Goal: Task Accomplishment & Management: Manage account settings

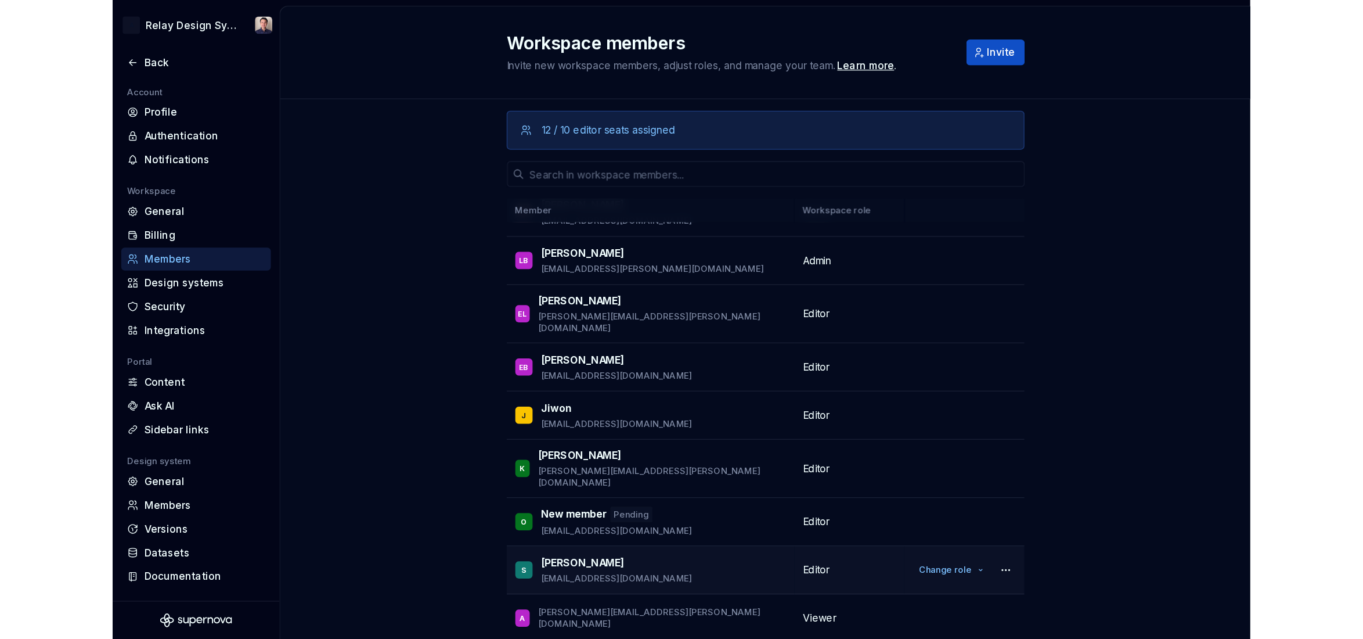
scroll to position [194, 0]
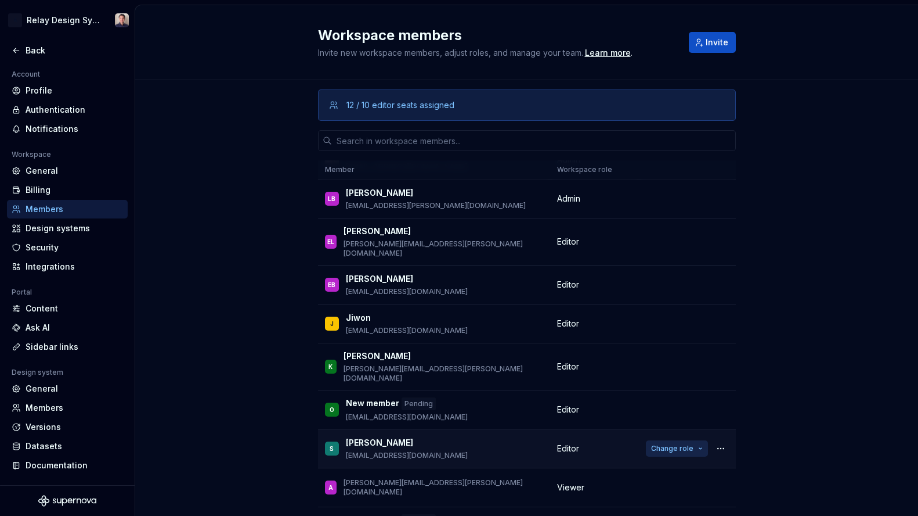
click at [679, 444] on span "Change role" at bounding box center [672, 448] width 42 height 9
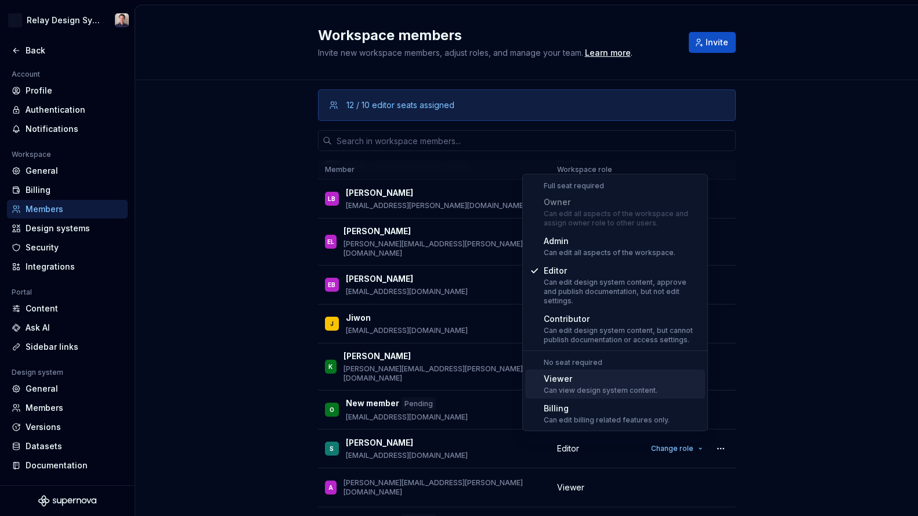
click at [579, 385] on div "Can view design system content." at bounding box center [601, 389] width 114 height 9
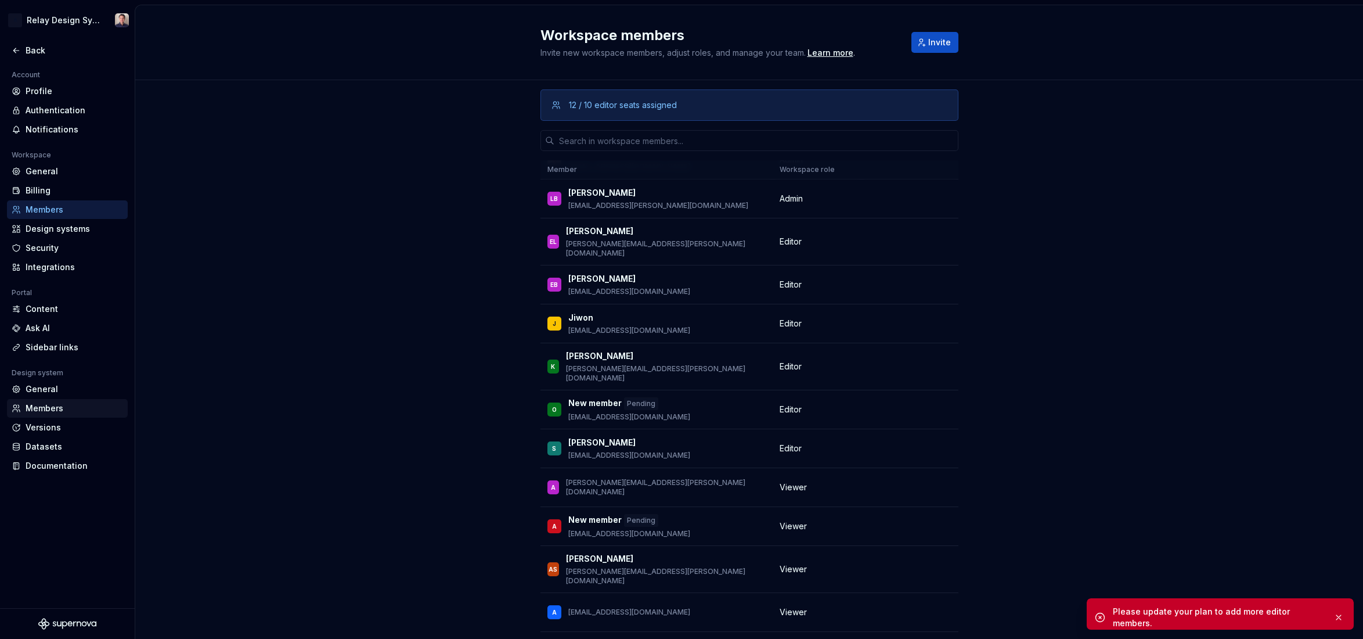
click at [44, 405] on div "Members" at bounding box center [75, 408] width 98 height 12
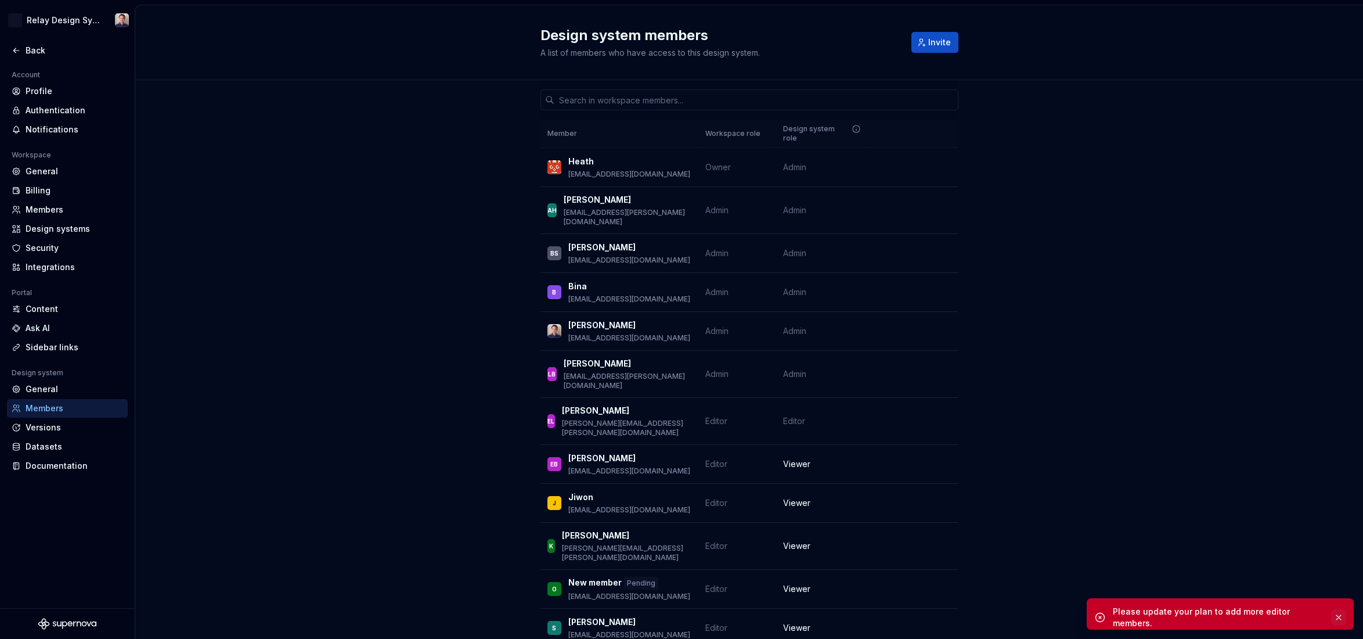
click at [918, 515] on button "button" at bounding box center [1338, 617] width 15 height 16
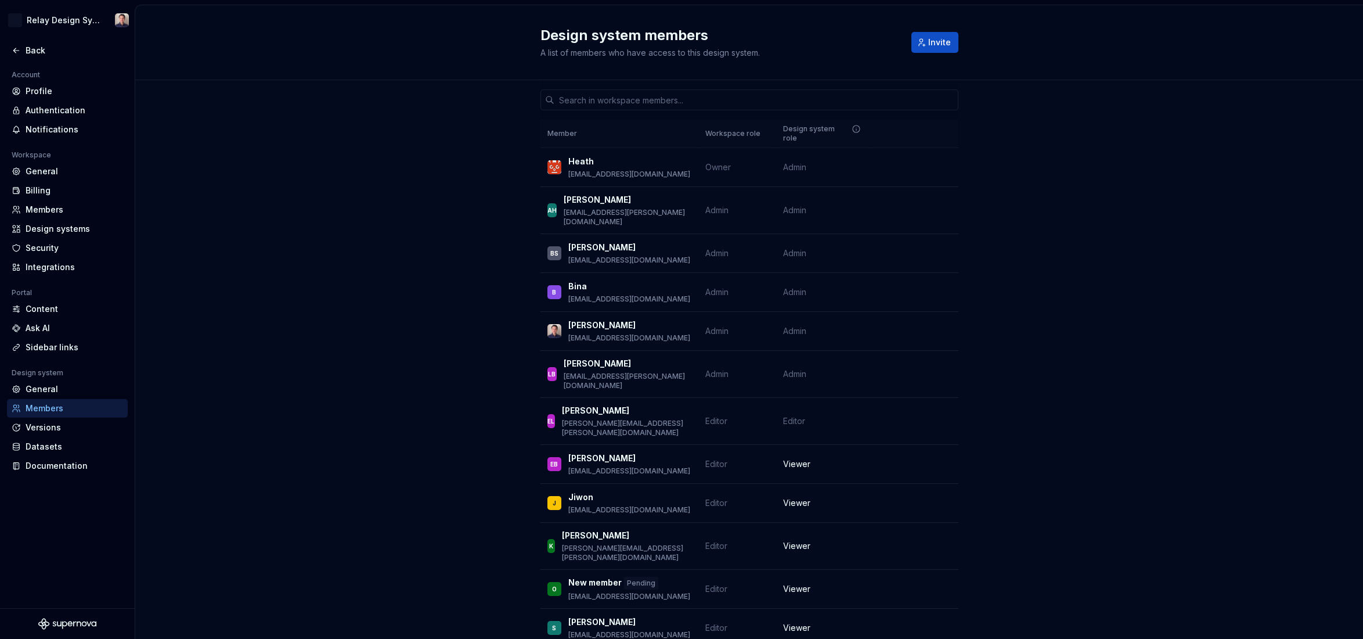
click at [60, 411] on div "Members" at bounding box center [75, 408] width 98 height 12
click at [918, 45] on span "Invite" at bounding box center [939, 43] width 23 height 12
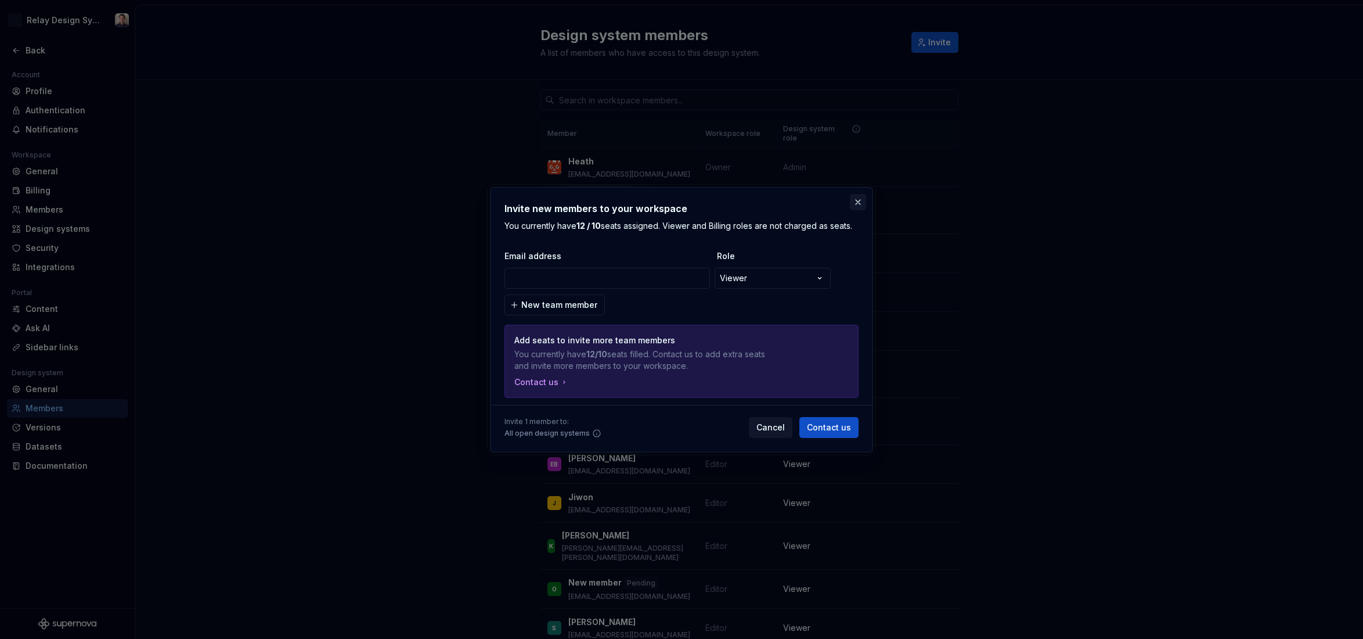
click at [855, 199] on button "button" at bounding box center [858, 202] width 16 height 16
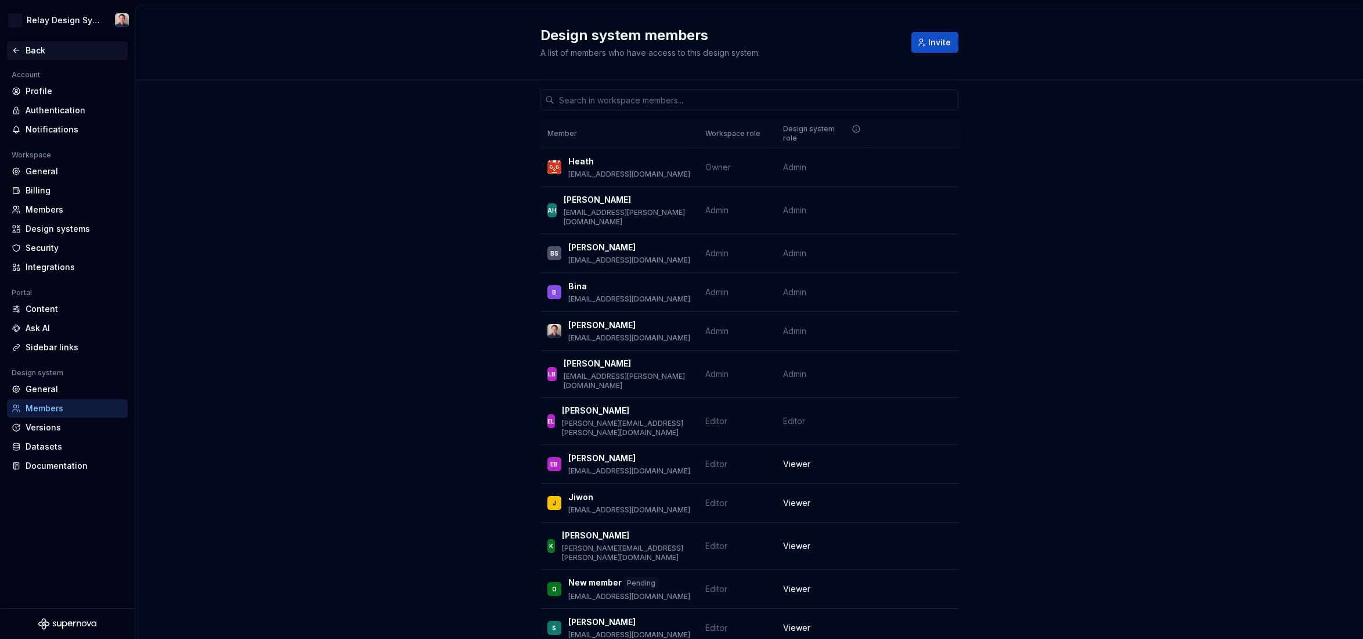
click at [40, 45] on div "Back" at bounding box center [75, 51] width 98 height 12
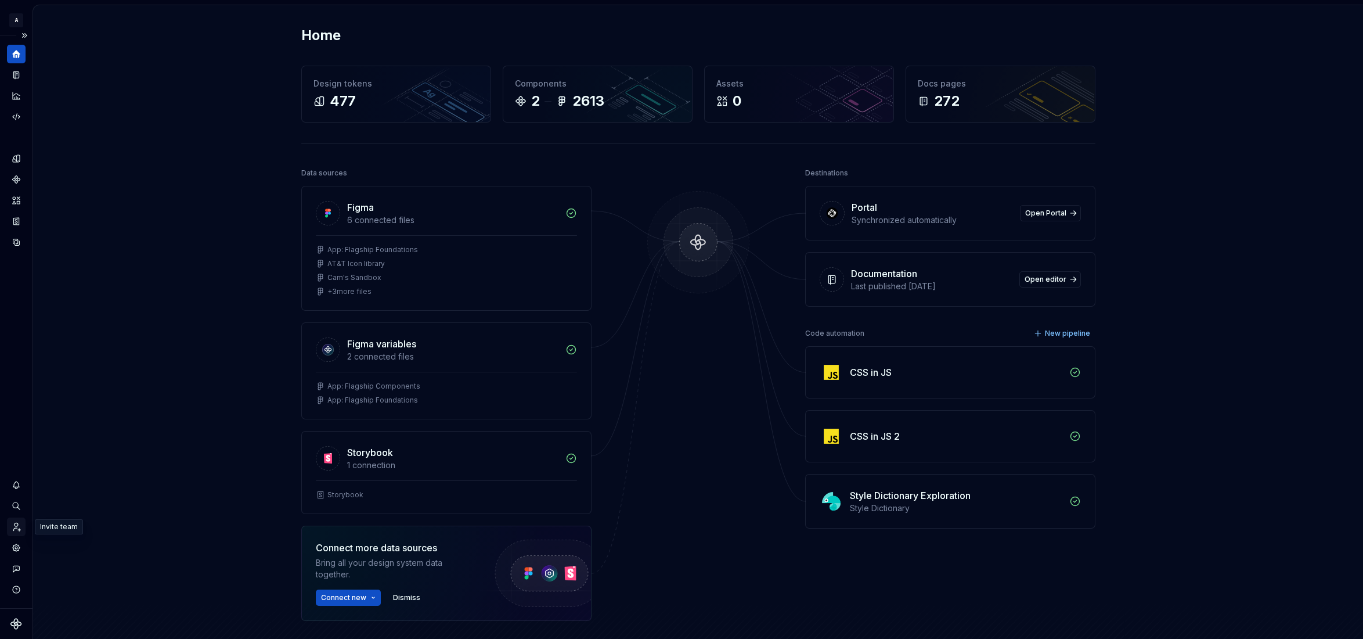
click at [17, 515] on icon "Invite team" at bounding box center [16, 526] width 10 height 10
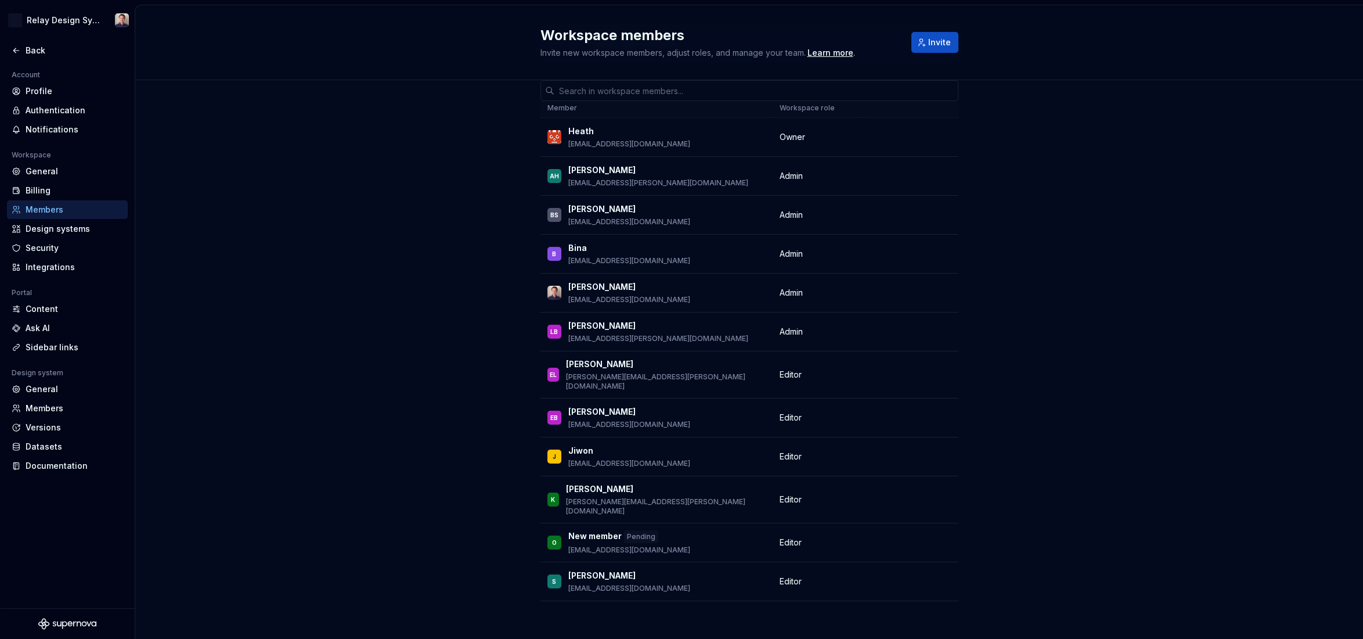
scroll to position [75, 0]
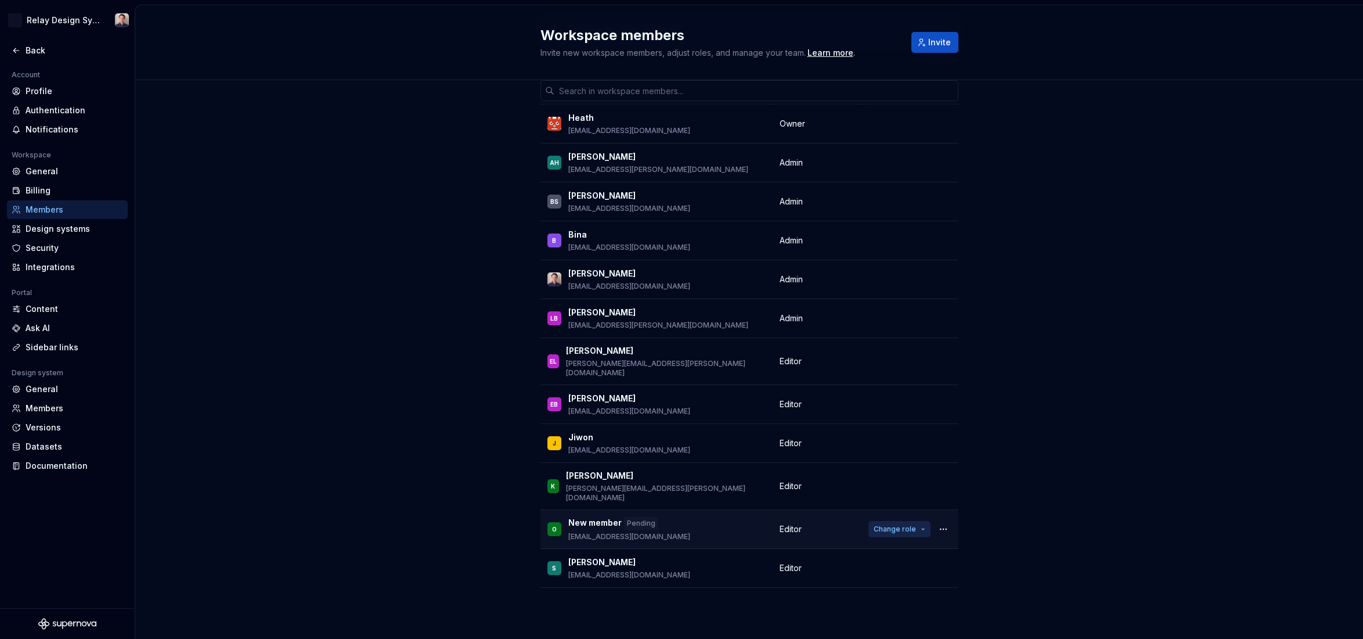
click at [907, 515] on span "Change role" at bounding box center [895, 528] width 42 height 9
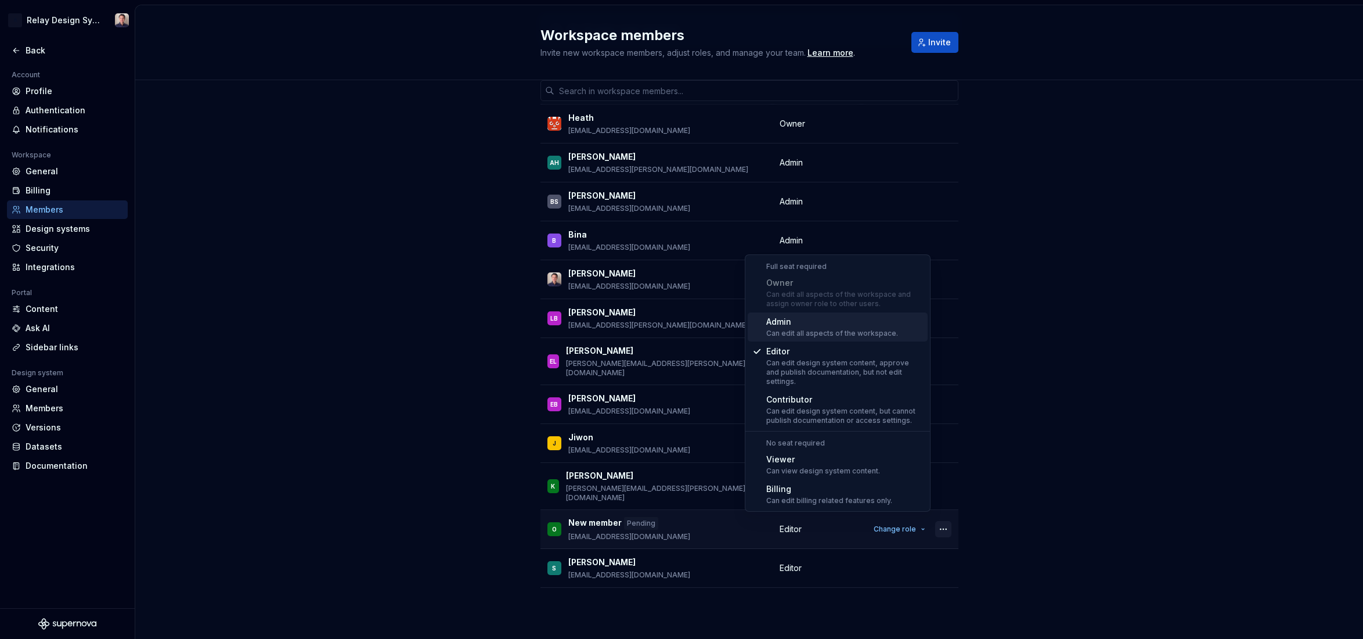
click at [918, 515] on button "button" at bounding box center [943, 529] width 16 height 16
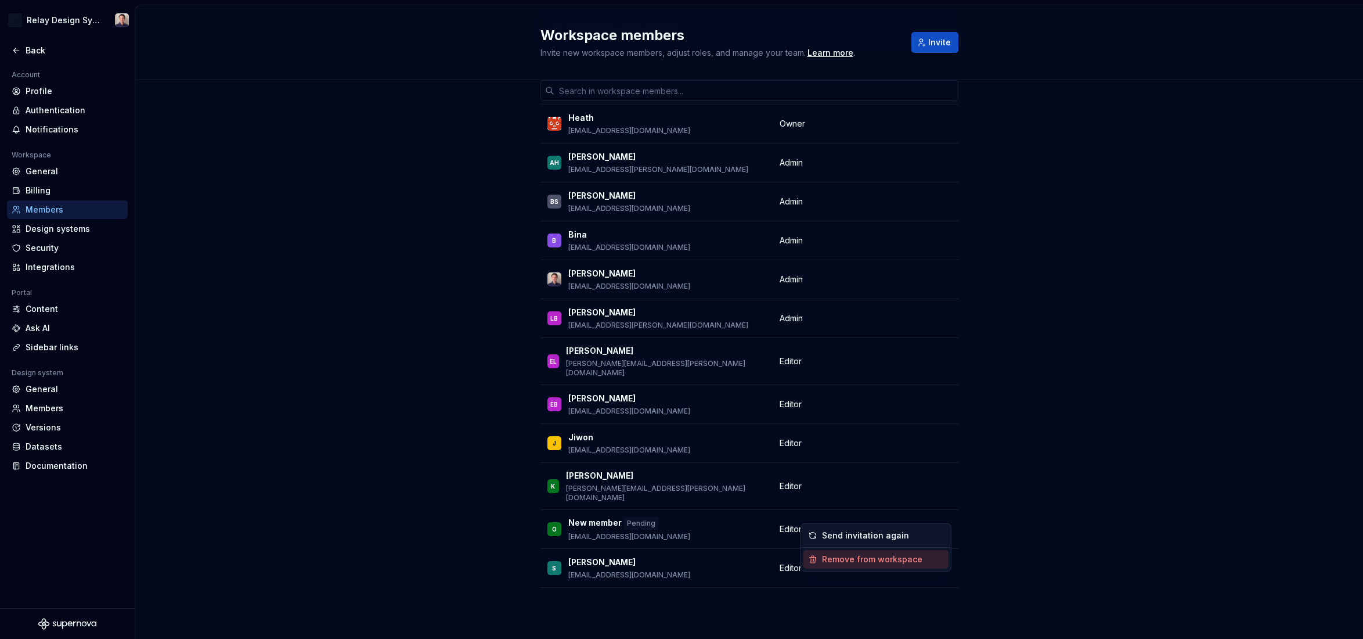
click at [892, 515] on div "Remove from workspace" at bounding box center [872, 559] width 100 height 12
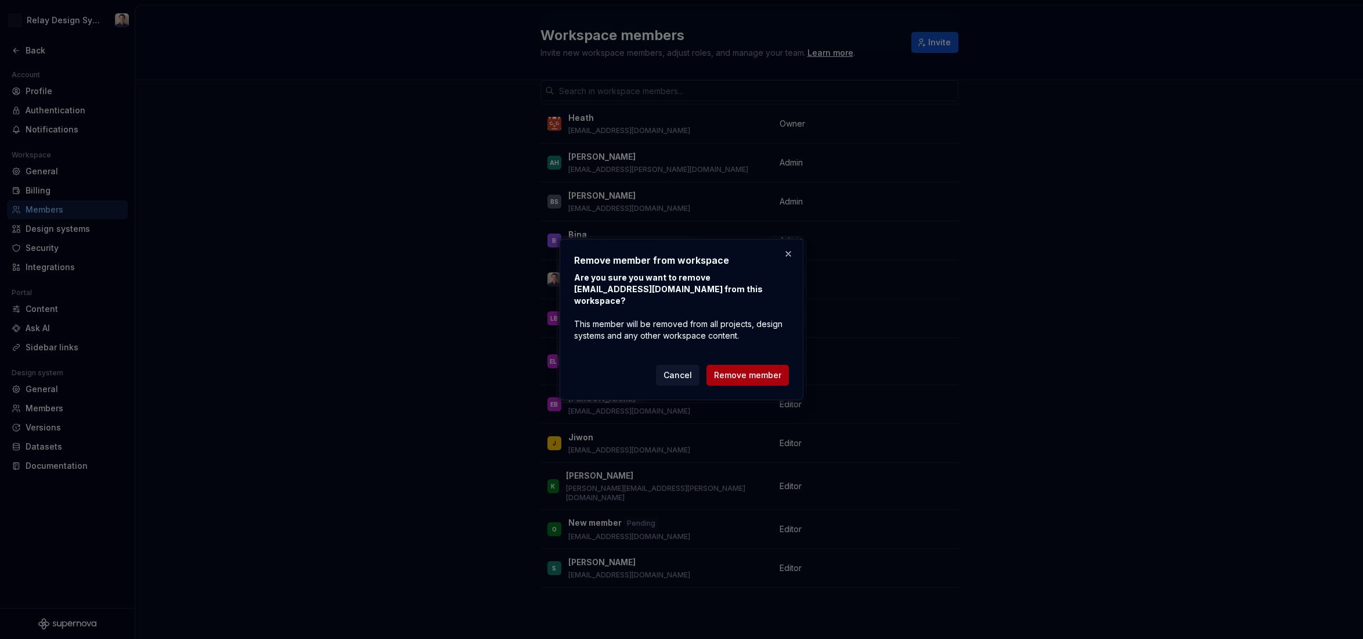
click at [738, 369] on span "Remove member" at bounding box center [747, 375] width 67 height 12
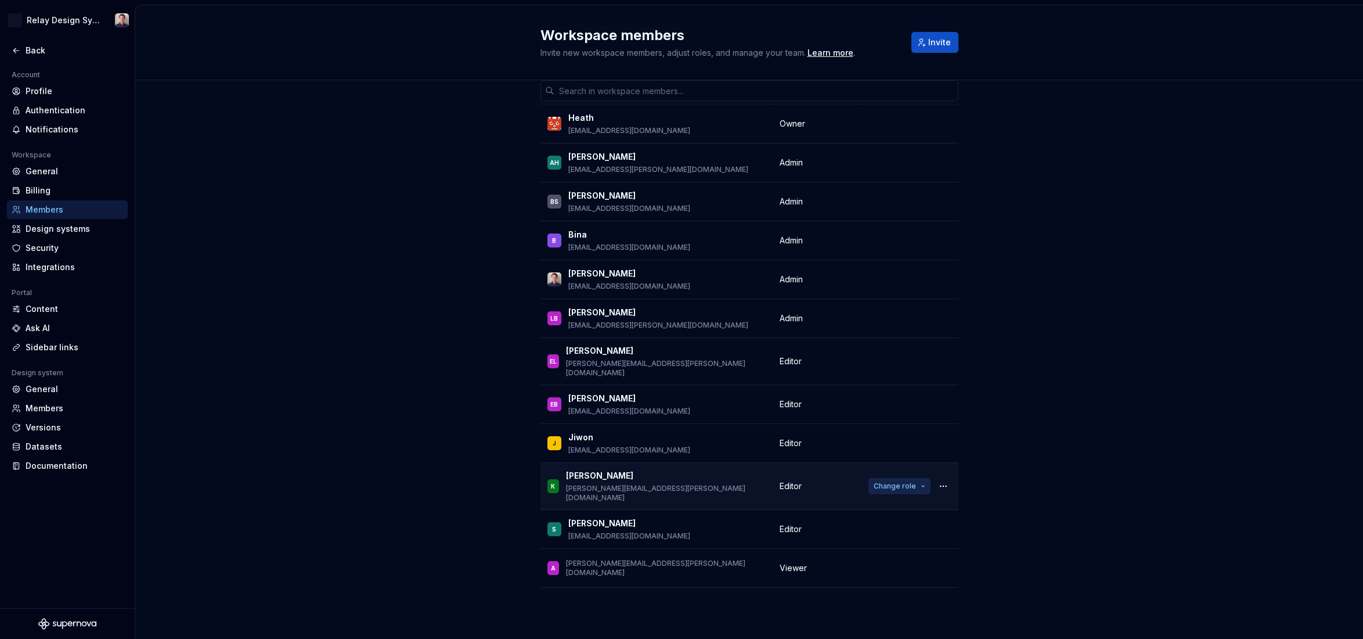
click at [917, 478] on button "Change role" at bounding box center [899, 486] width 62 height 16
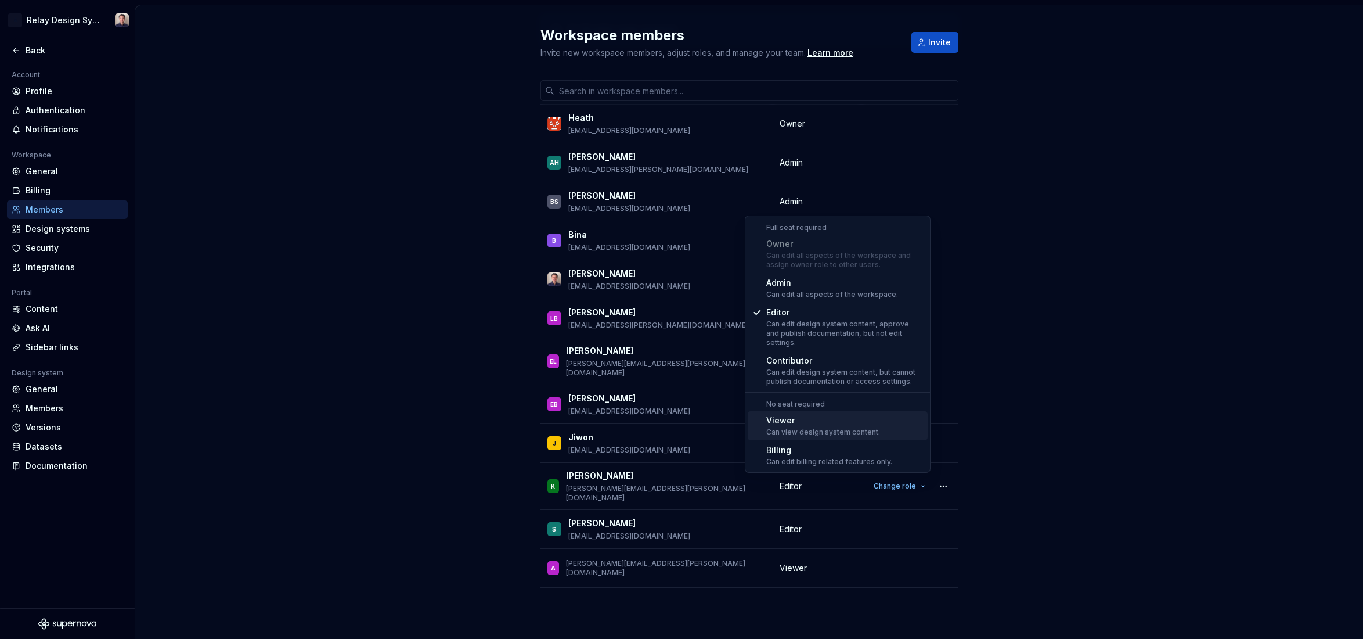
click at [777, 416] on div "Viewer" at bounding box center [823, 420] width 114 height 12
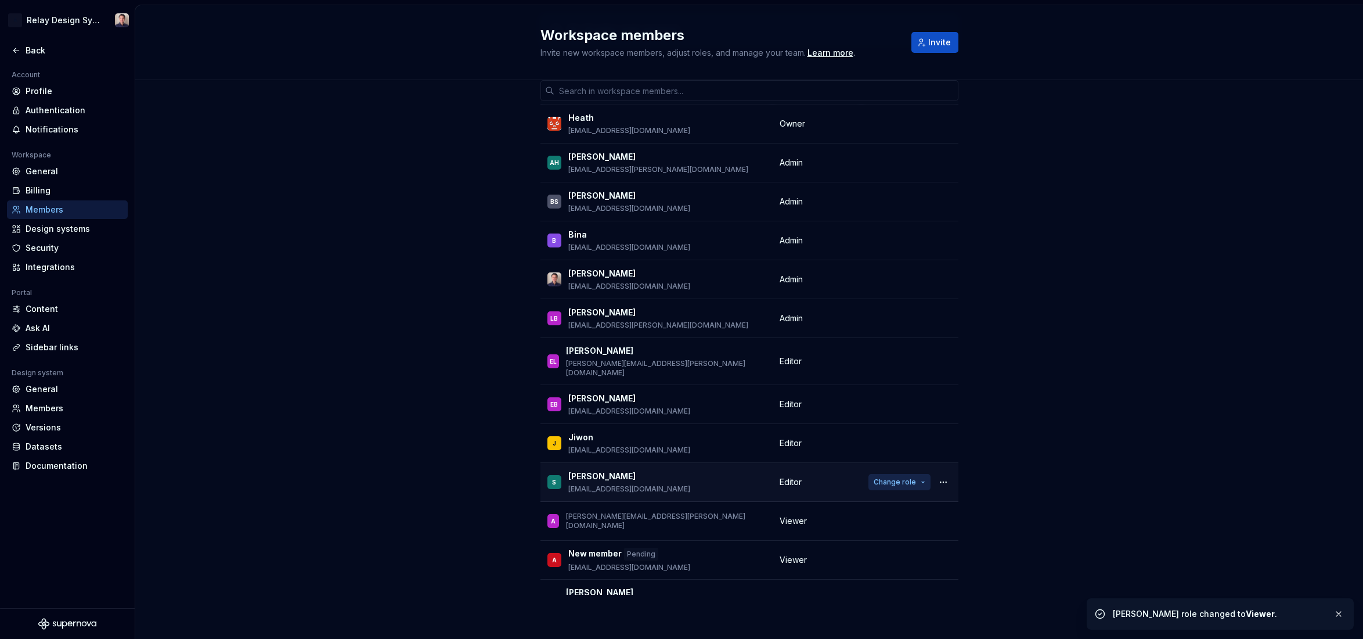
click at [885, 477] on span "Change role" at bounding box center [895, 481] width 42 height 9
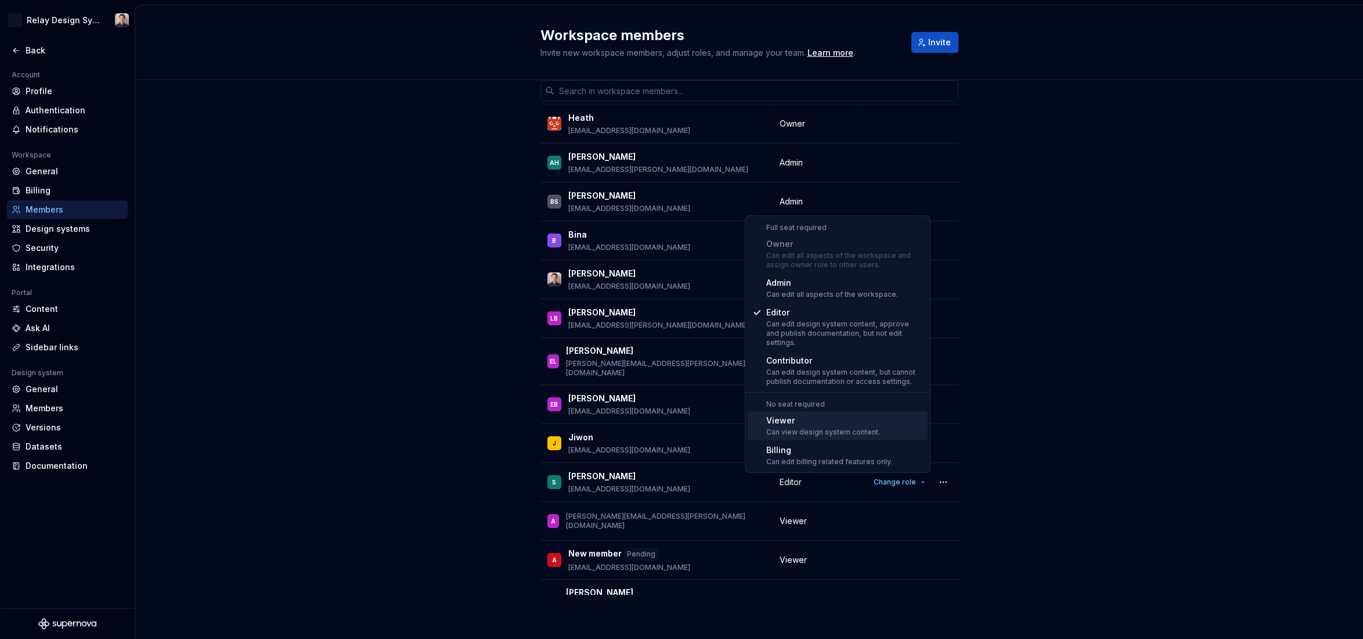
click at [765, 417] on span "Viewer Can view design system content." at bounding box center [838, 425] width 180 height 29
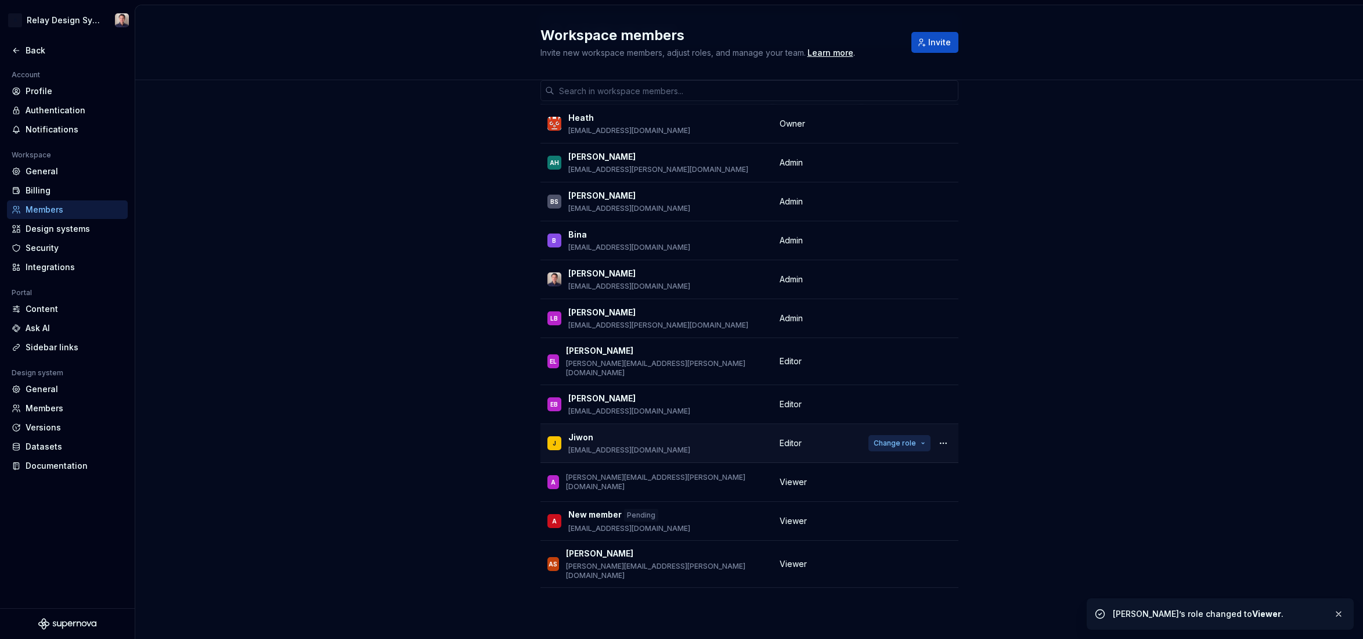
click at [916, 436] on button "Change role" at bounding box center [899, 443] width 62 height 16
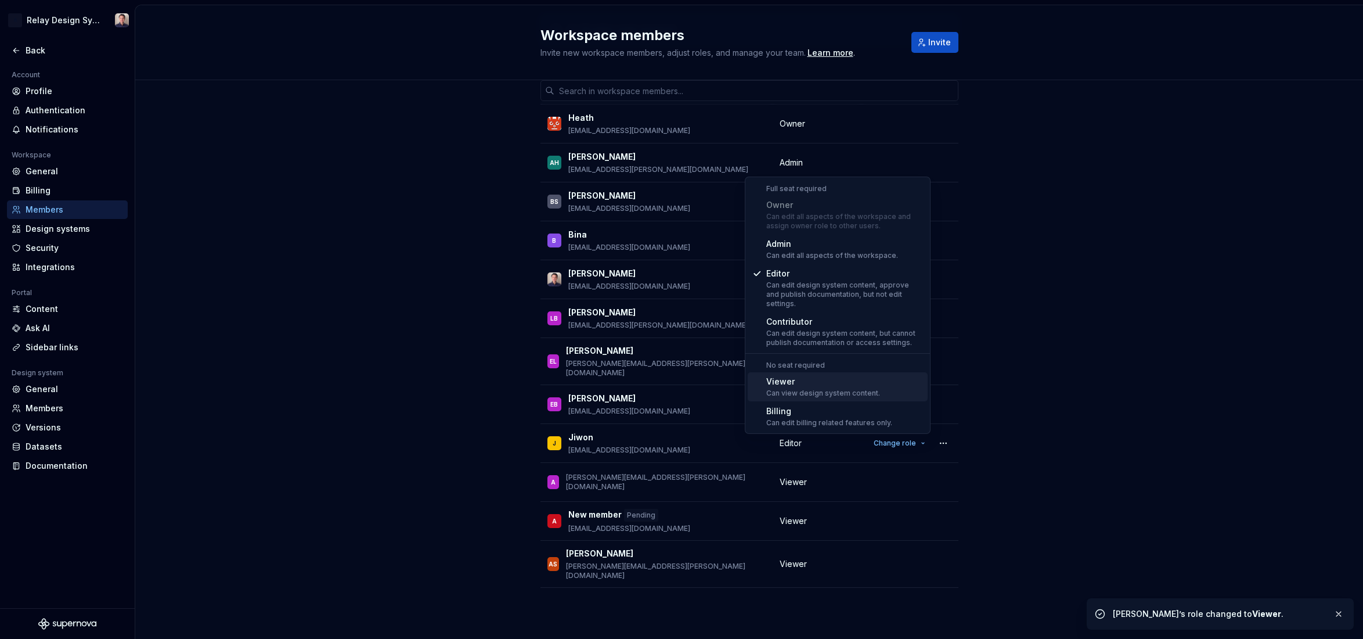
click at [826, 377] on div "Viewer" at bounding box center [823, 382] width 114 height 12
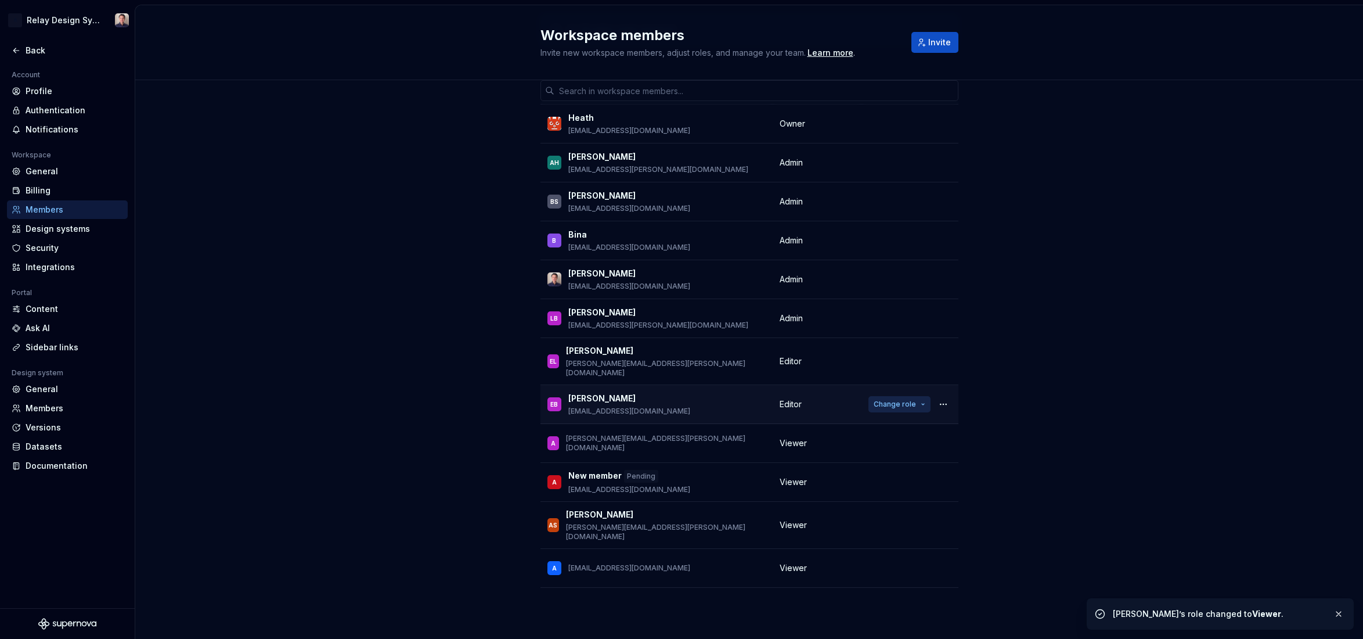
click at [906, 399] on span "Change role" at bounding box center [895, 403] width 42 height 9
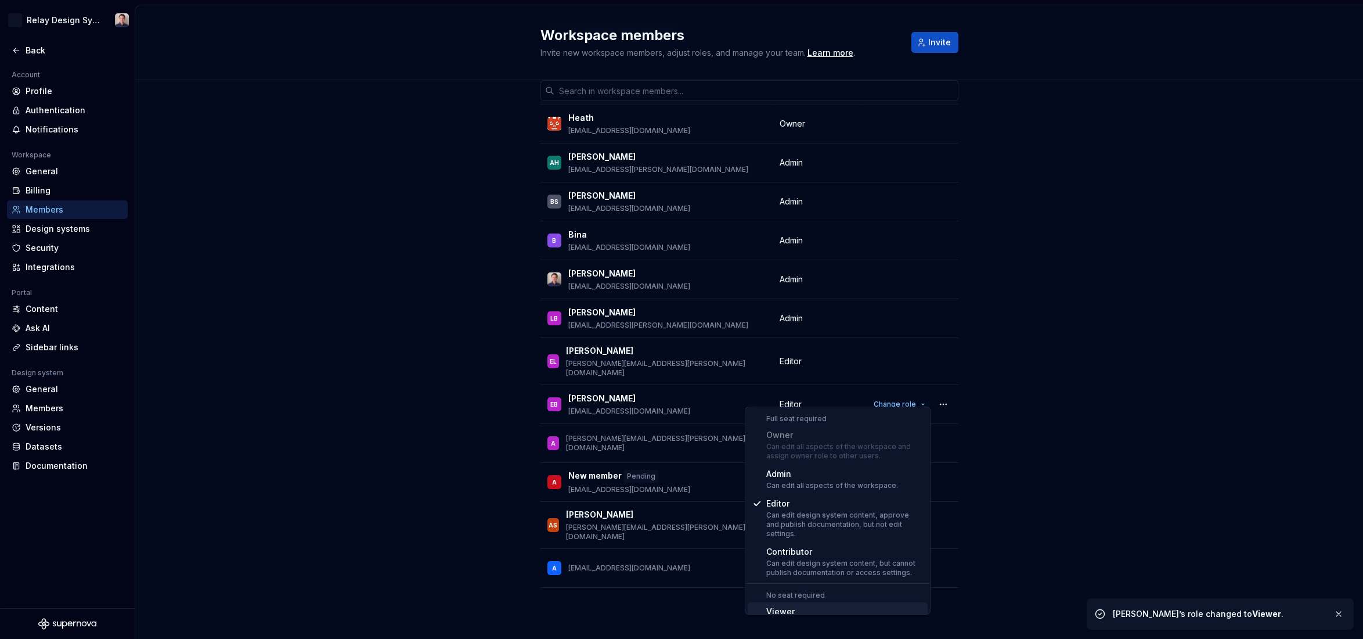
click at [812, 515] on div "Can view design system content." at bounding box center [823, 622] width 114 height 9
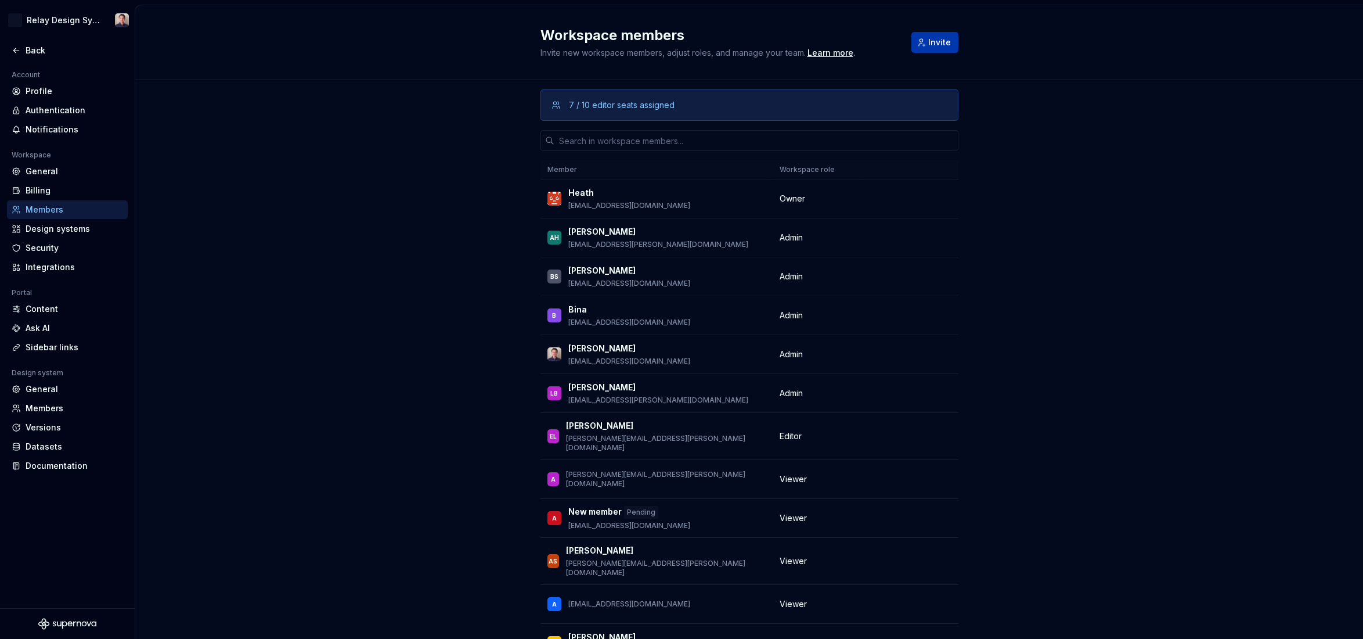
click at [938, 38] on span "Invite" at bounding box center [939, 43] width 23 height 12
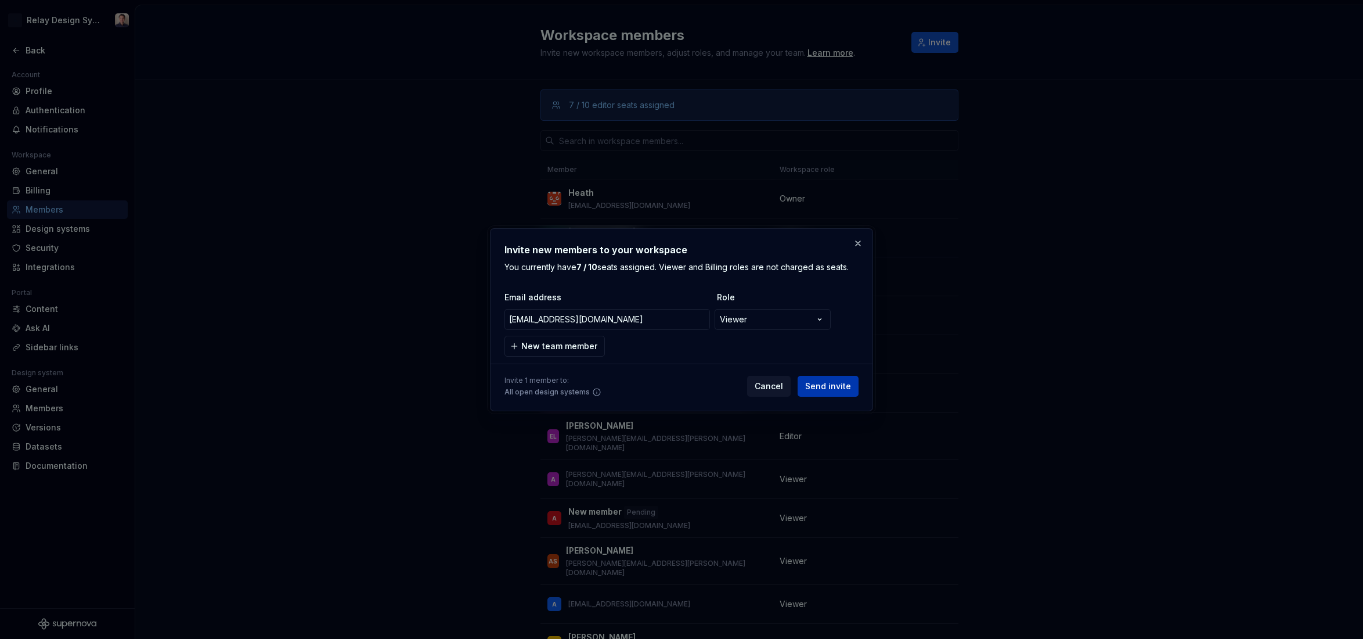
type input "[EMAIL_ADDRESS][DOMAIN_NAME]"
click at [840, 386] on span "Send invite" at bounding box center [828, 386] width 46 height 12
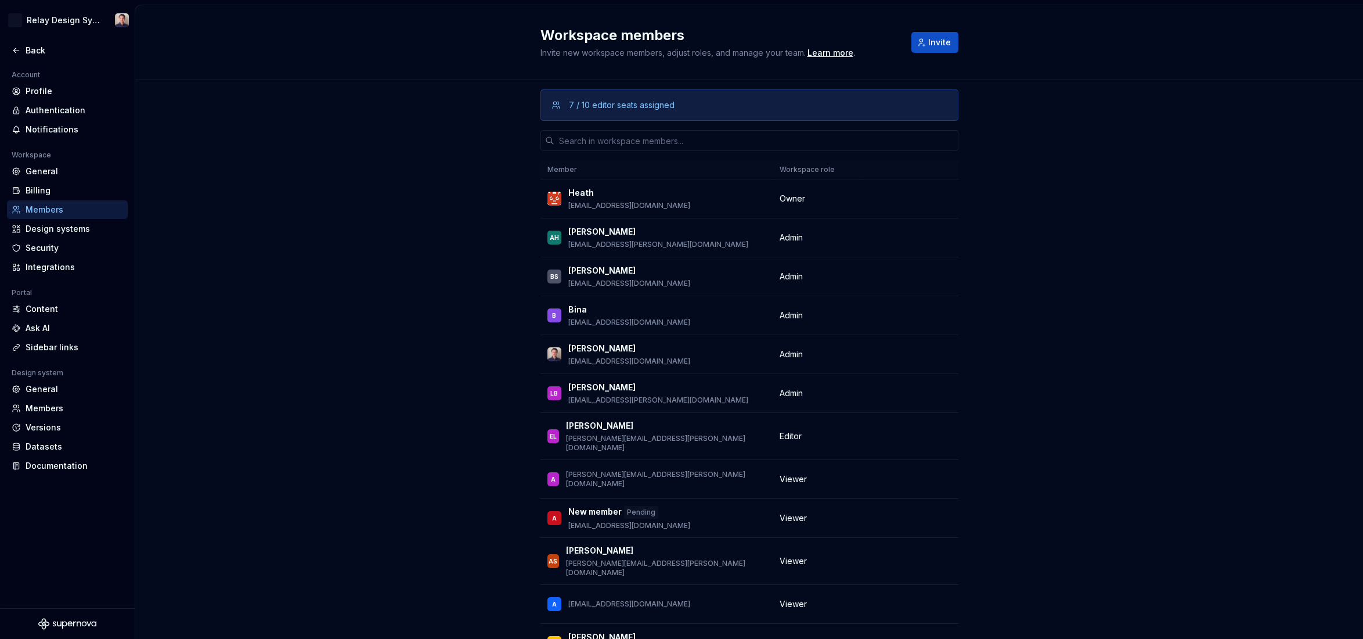
scroll to position [3, 0]
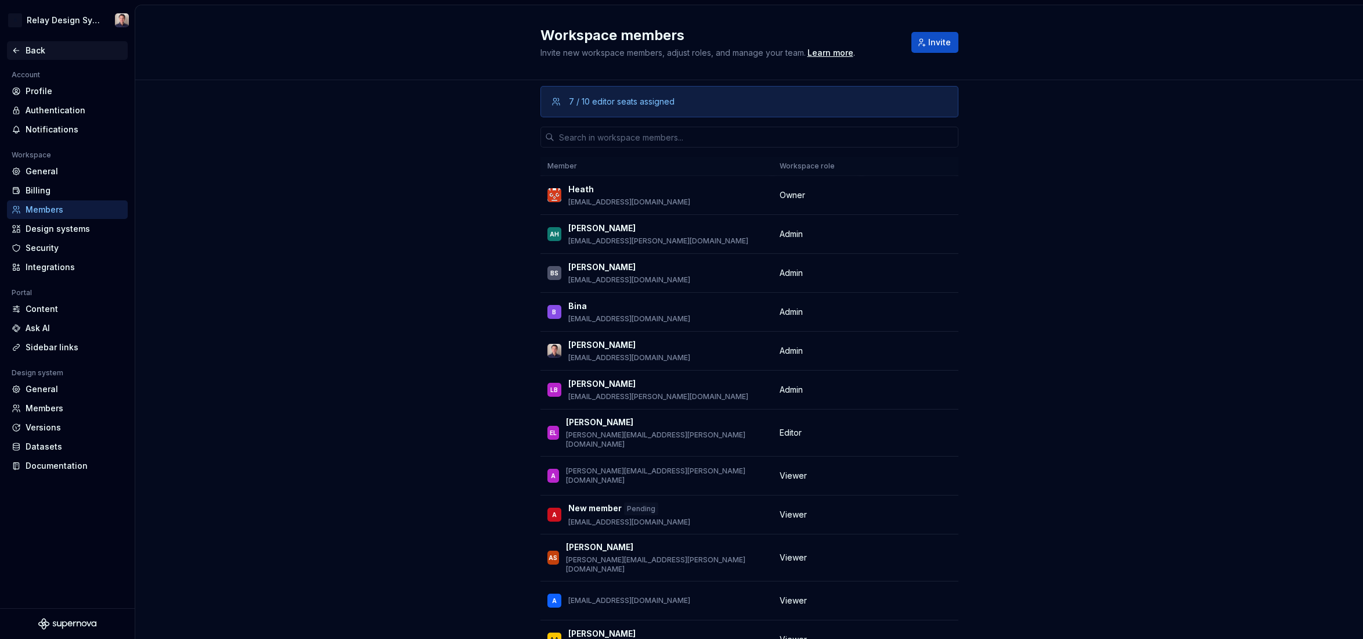
click at [38, 49] on div "Back" at bounding box center [75, 51] width 98 height 12
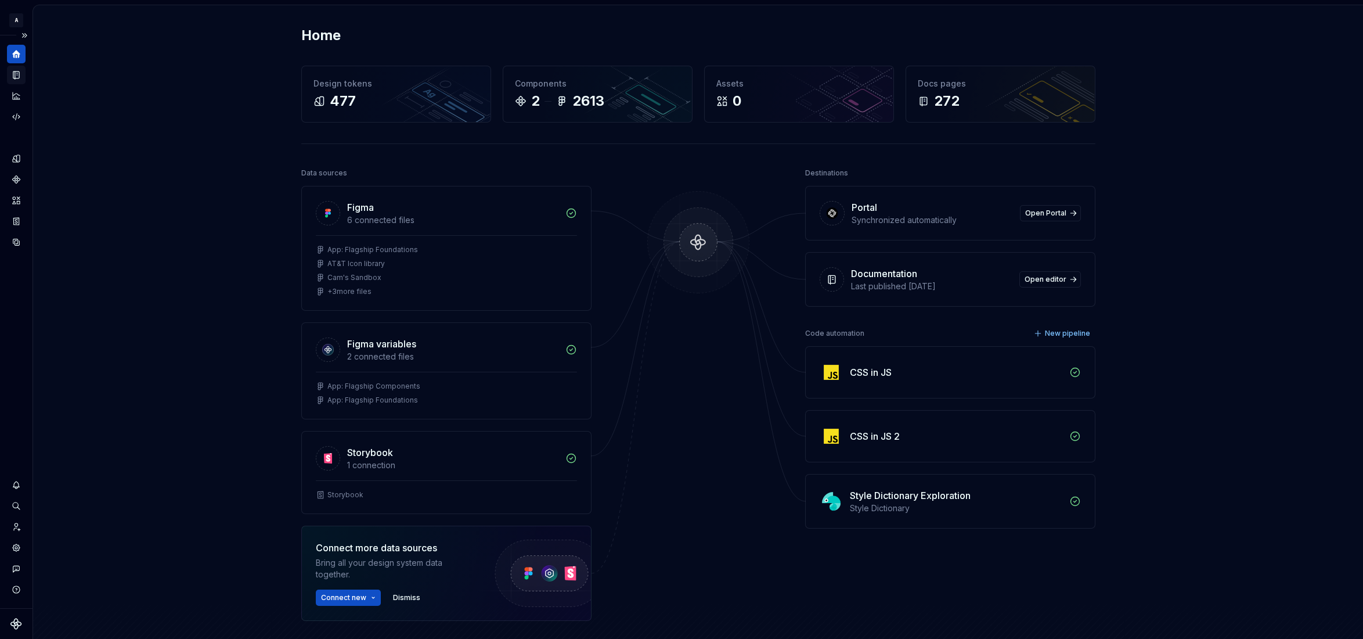
click at [13, 71] on icon "Documentation" at bounding box center [16, 75] width 6 height 8
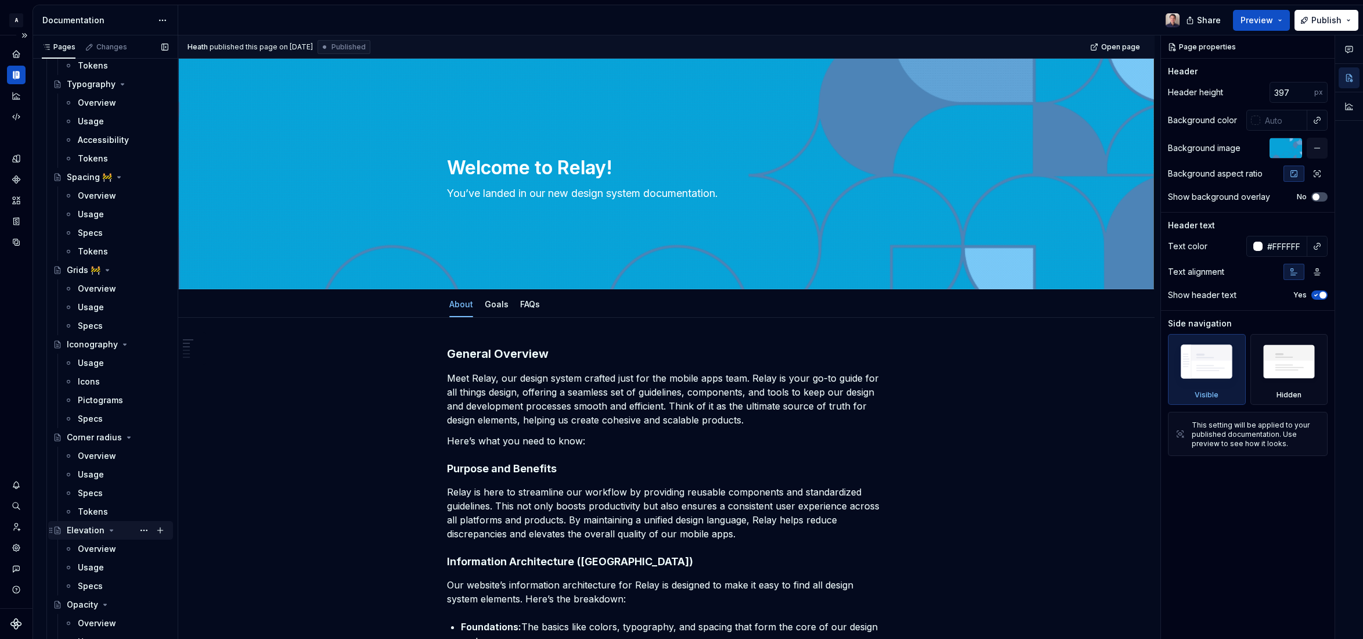
scroll to position [205, 0]
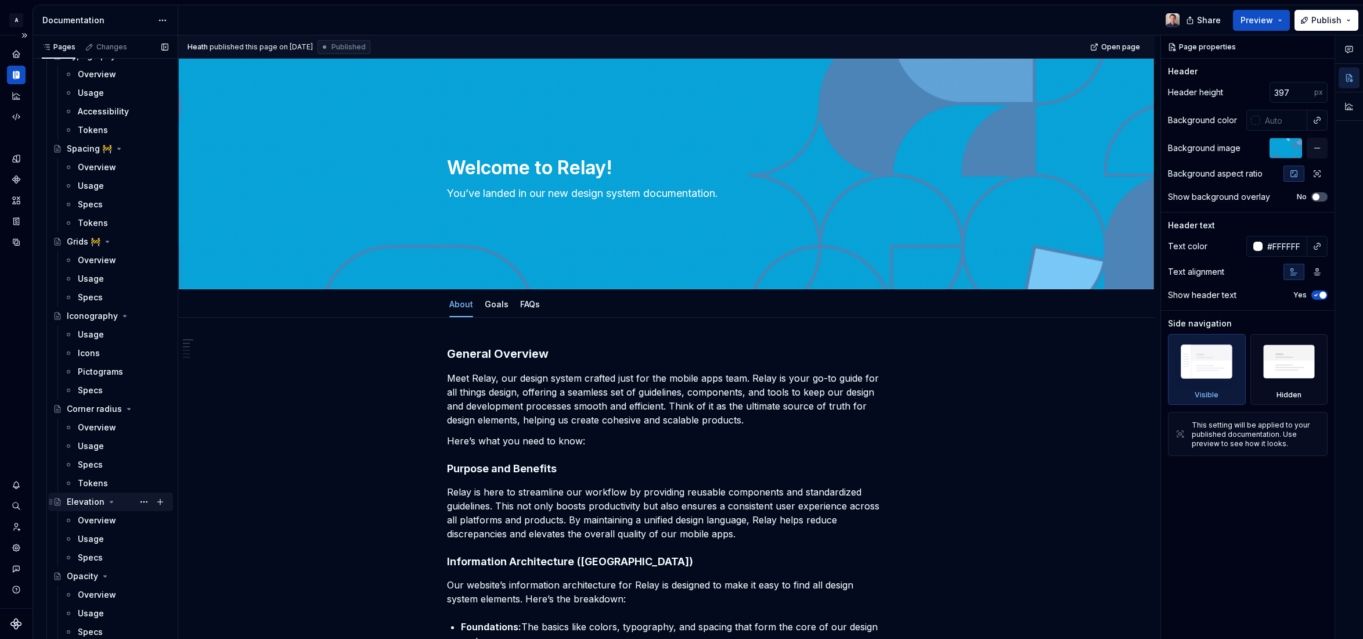
click at [88, 500] on div "Elevation" at bounding box center [86, 502] width 38 height 12
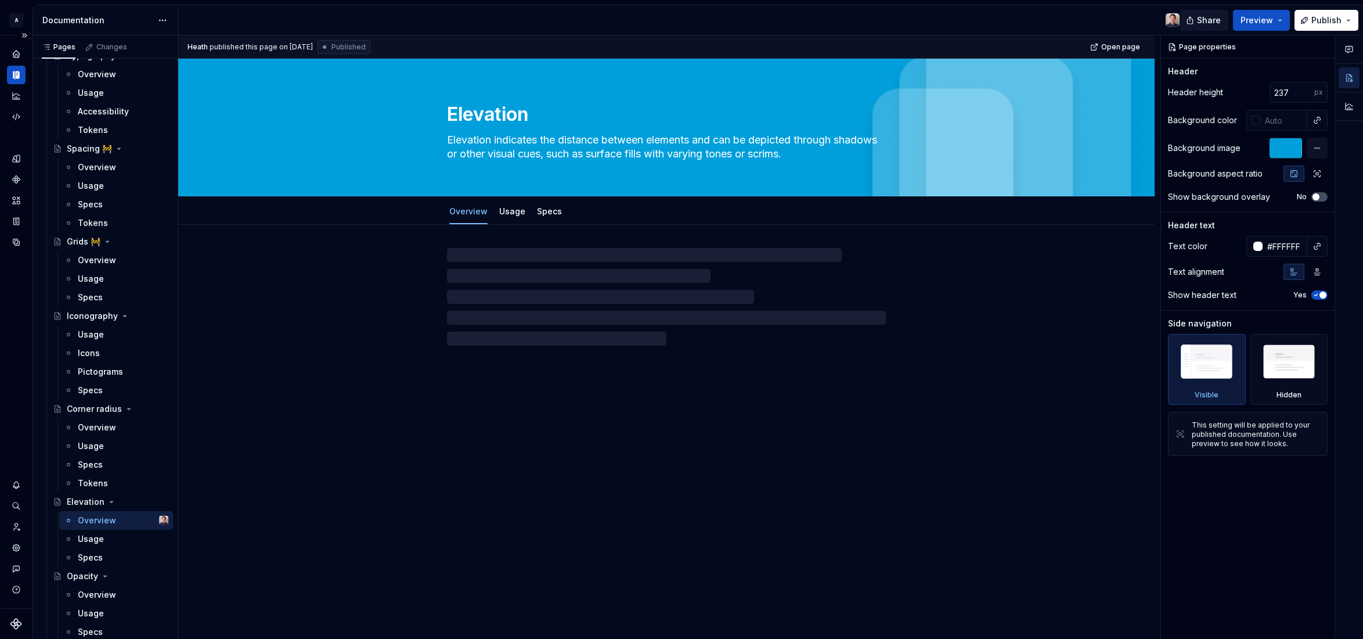
click at [1206, 18] on span "Share" at bounding box center [1209, 21] width 24 height 12
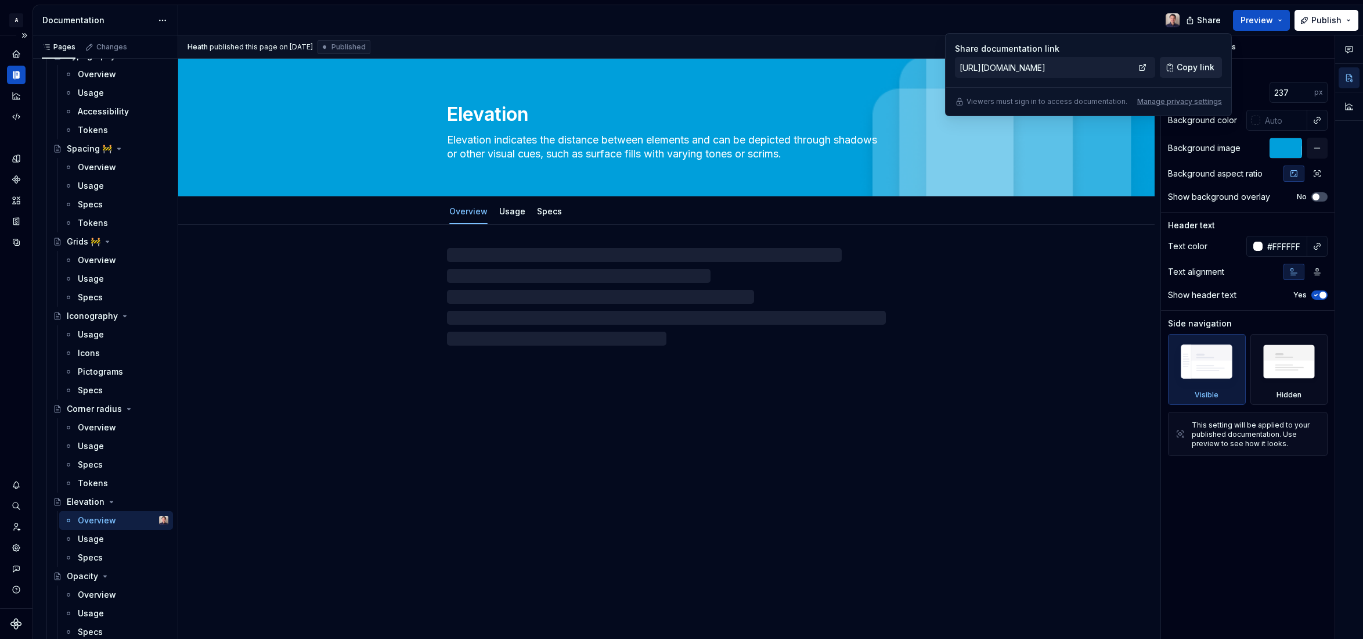
click at [1187, 66] on span "Copy link" at bounding box center [1196, 68] width 38 height 12
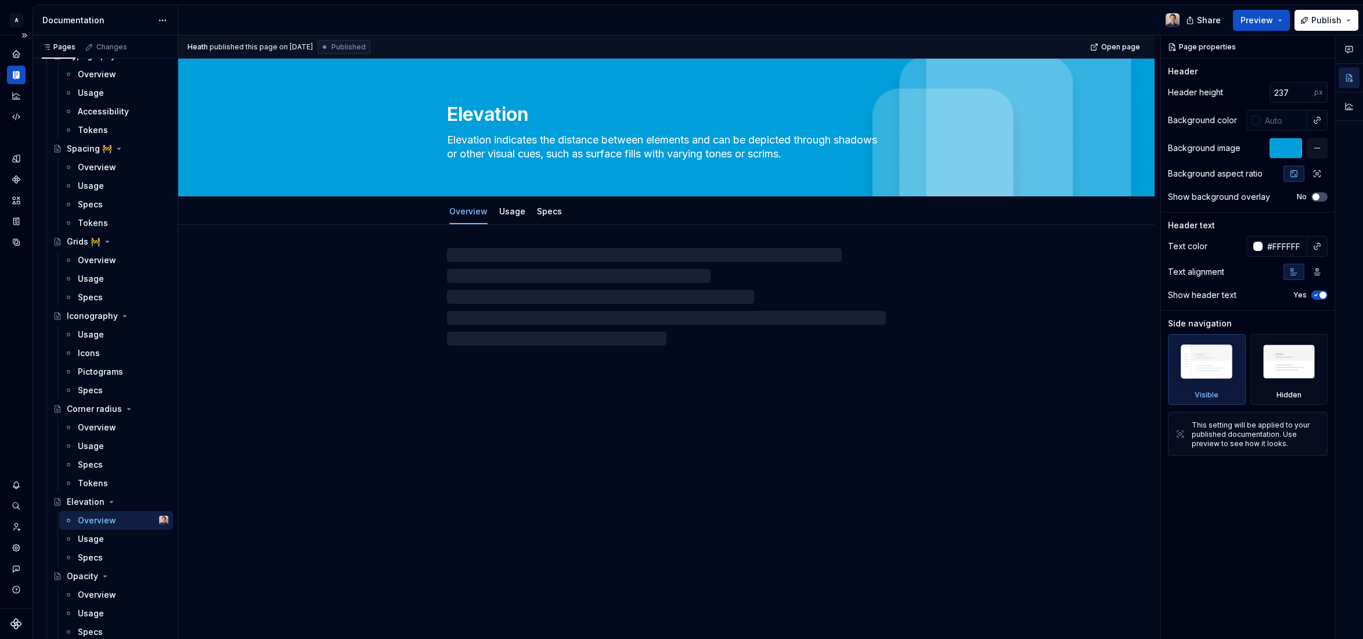
click at [1003, 290] on div at bounding box center [666, 285] width 976 height 121
click at [1126, 42] on span "Open page" at bounding box center [1120, 46] width 39 height 9
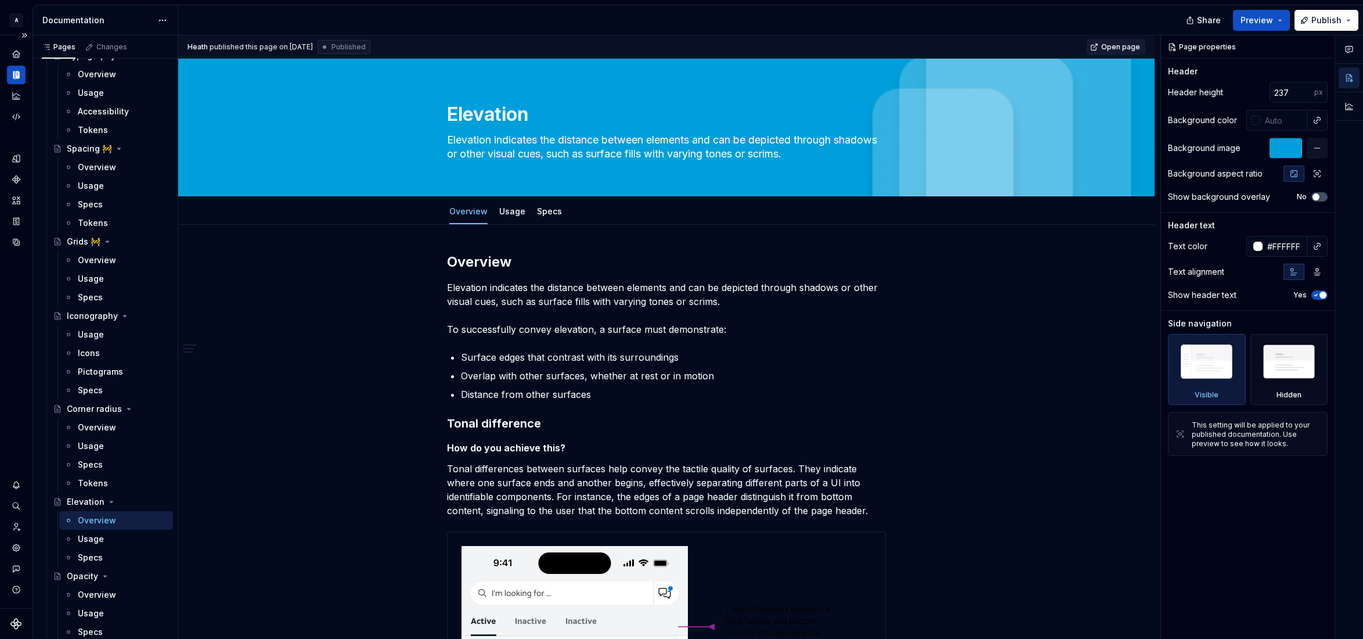
type textarea "*"
